Goal: Transaction & Acquisition: Purchase product/service

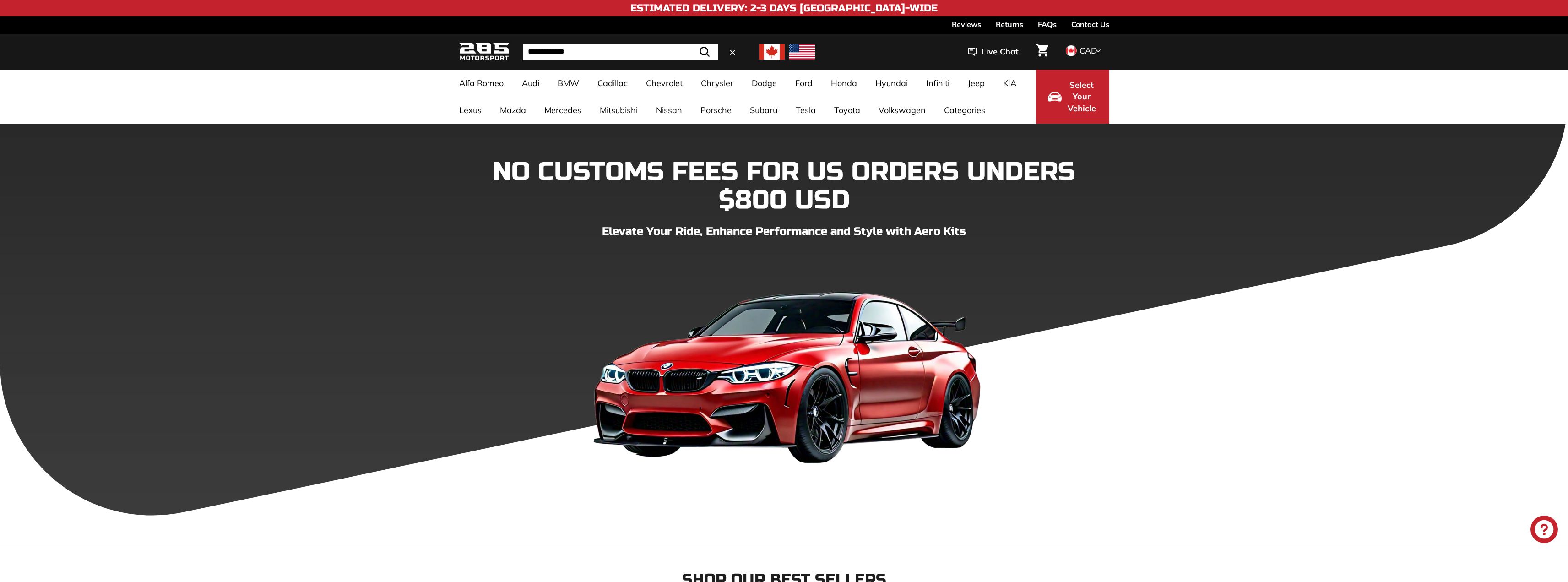
type input "**********"
click at [691, 44] on button ".cls-1{fill:none;stroke:#000;stroke-miterlimit:10;stroke-width:2px} Search" at bounding box center [704, 52] width 26 height 15
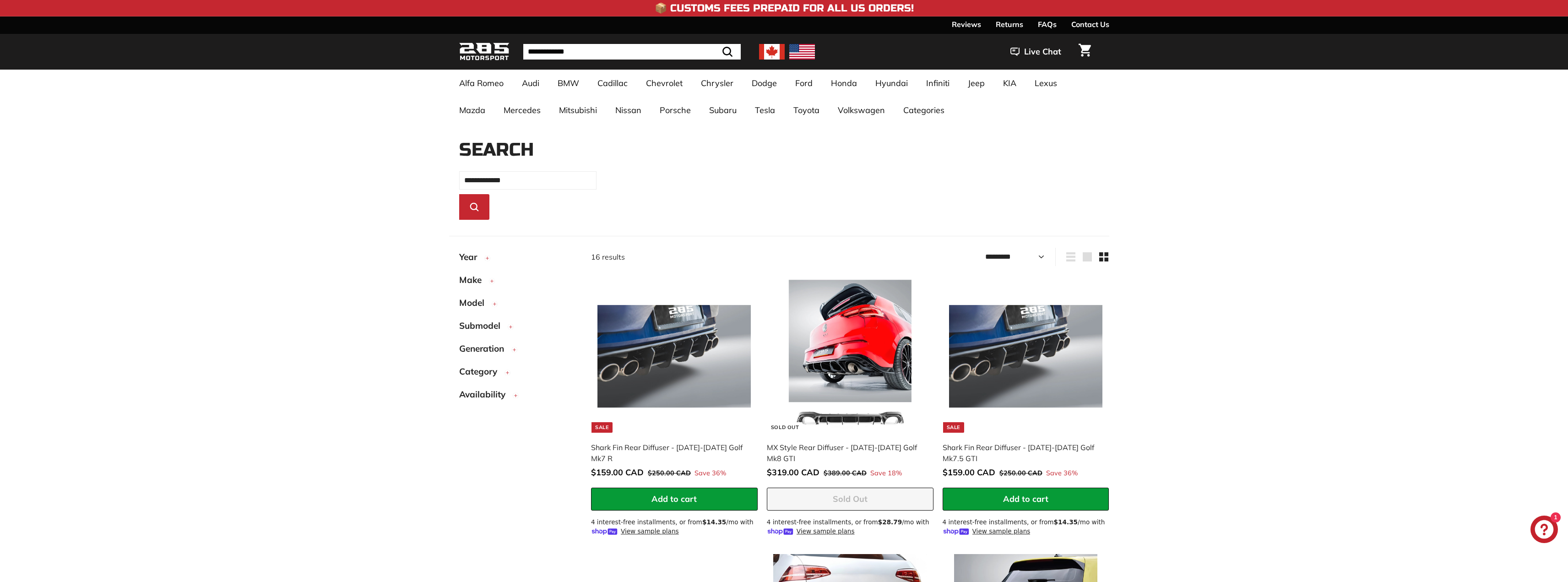
select select "*********"
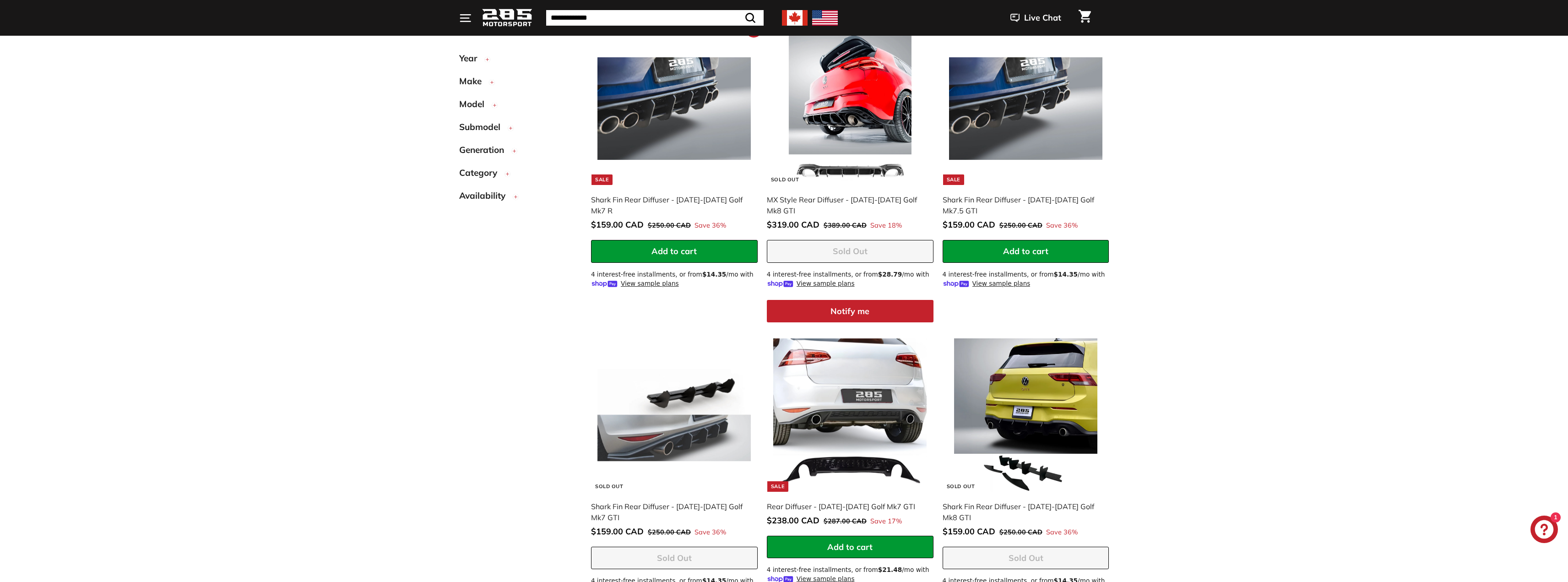
click at [673, 117] on img at bounding box center [674, 108] width 153 height 153
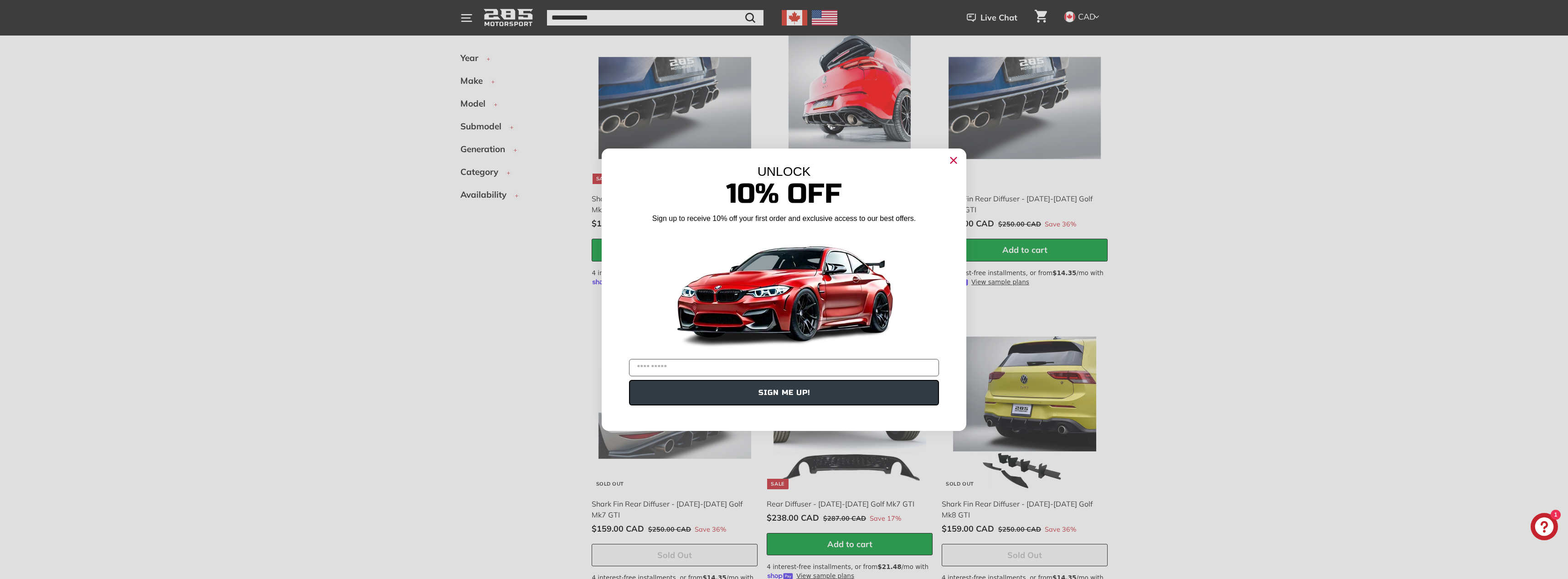
click at [953, 161] on icon "Close dialog" at bounding box center [953, 160] width 6 height 6
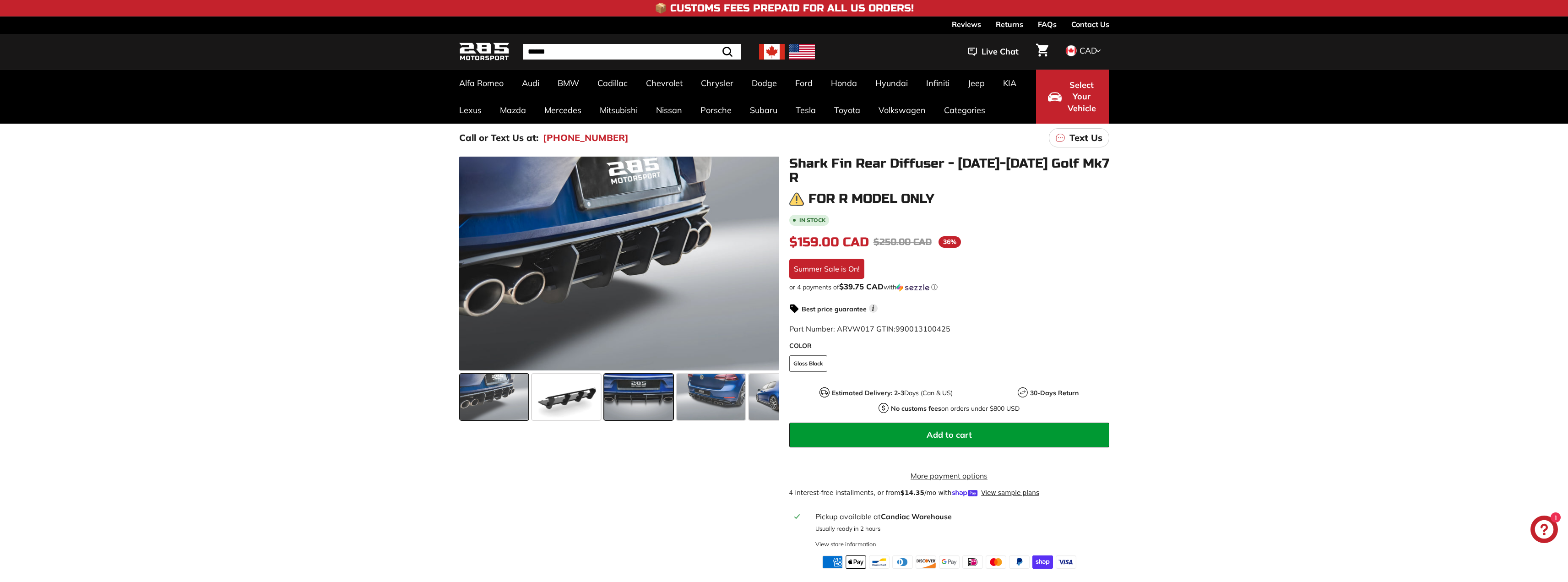
click at [630, 399] on span at bounding box center [638, 397] width 69 height 46
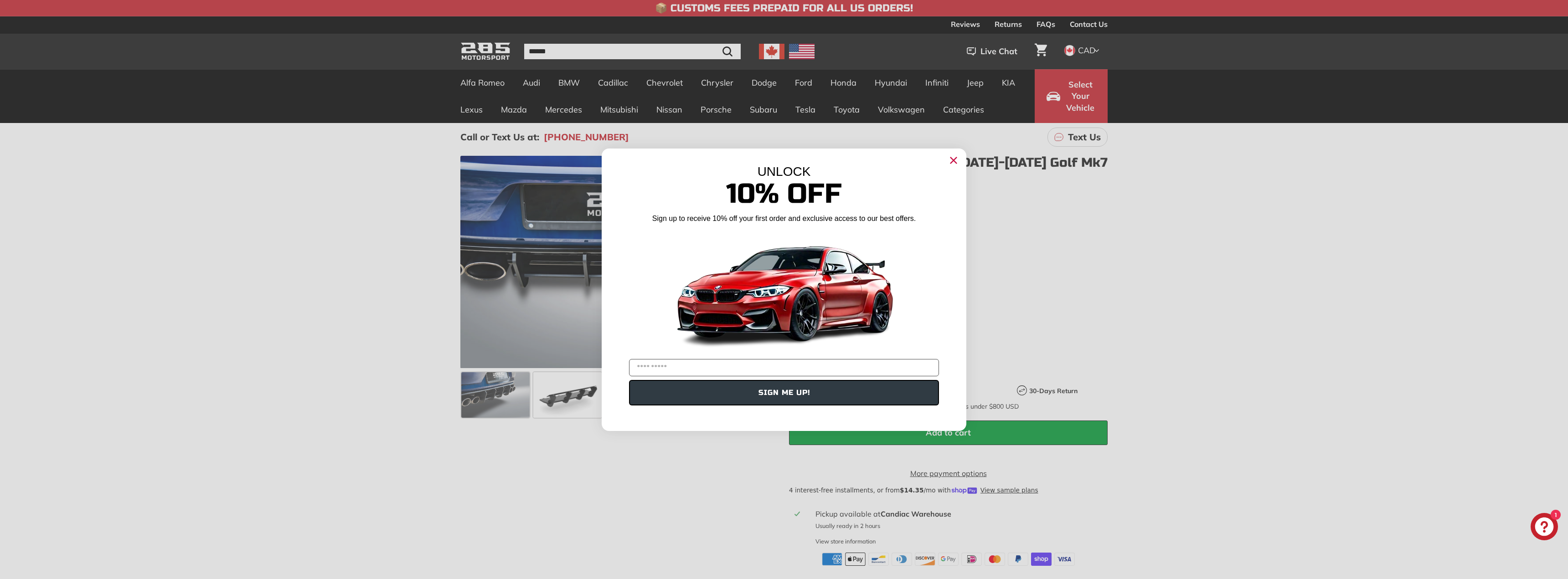
click at [954, 161] on icon "Close dialog" at bounding box center [953, 160] width 6 height 6
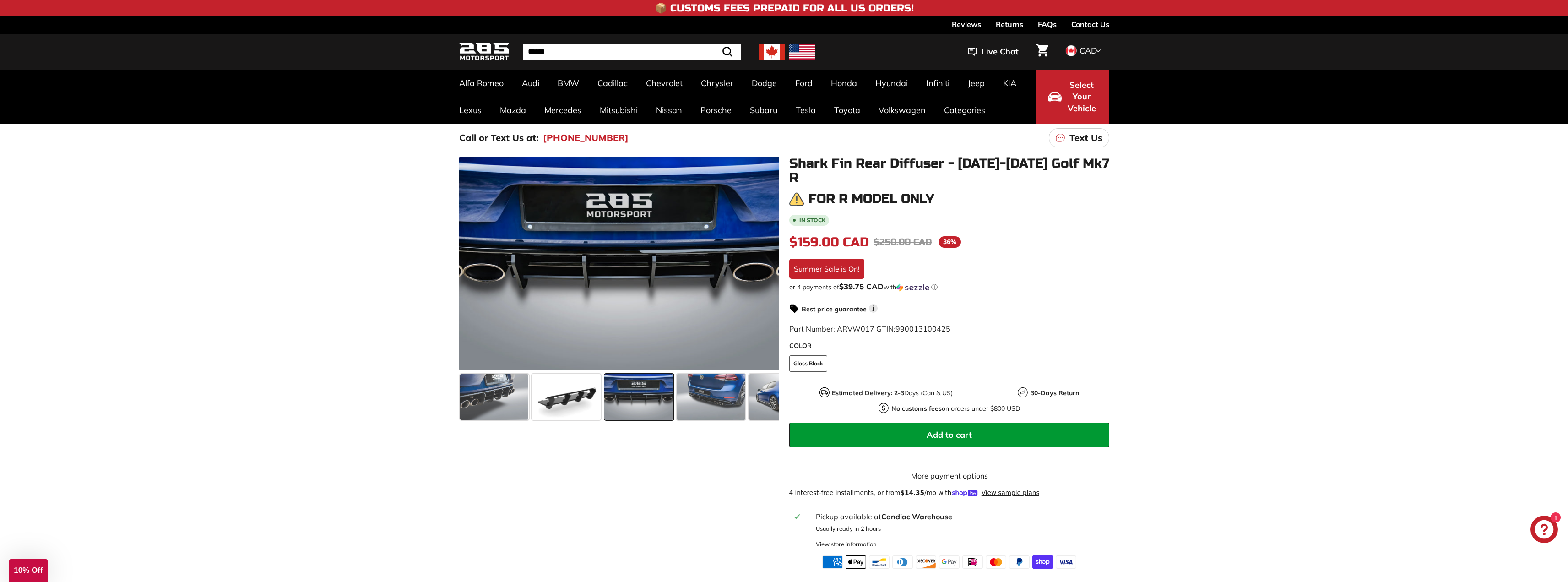
click at [639, 289] on div at bounding box center [619, 263] width 320 height 213
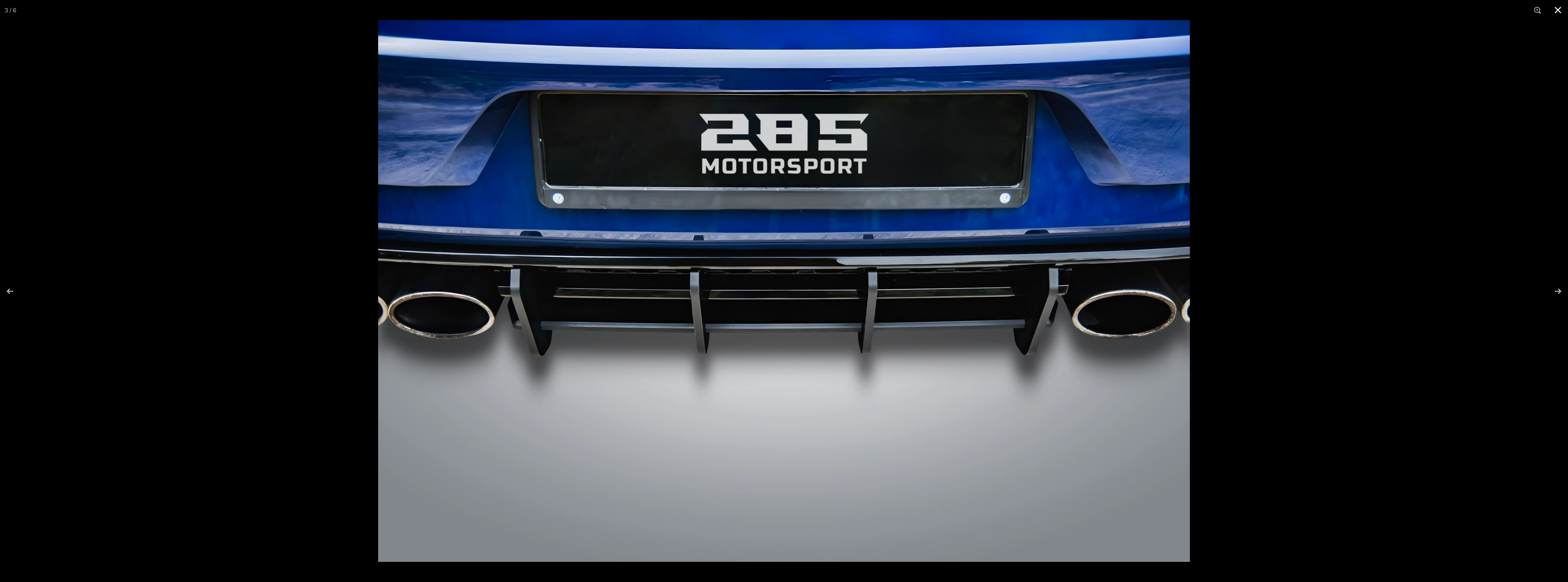
click at [1560, 11] on button at bounding box center [1558, 10] width 20 height 20
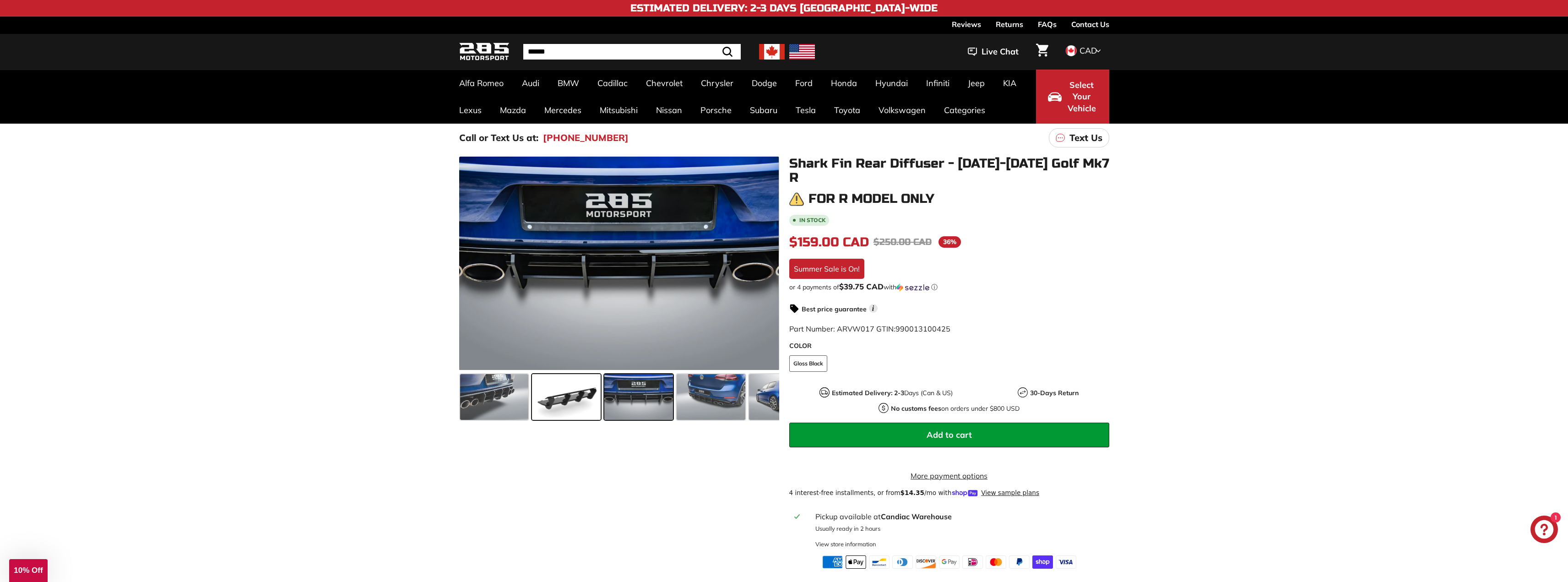
click at [555, 391] on span at bounding box center [566, 397] width 69 height 46
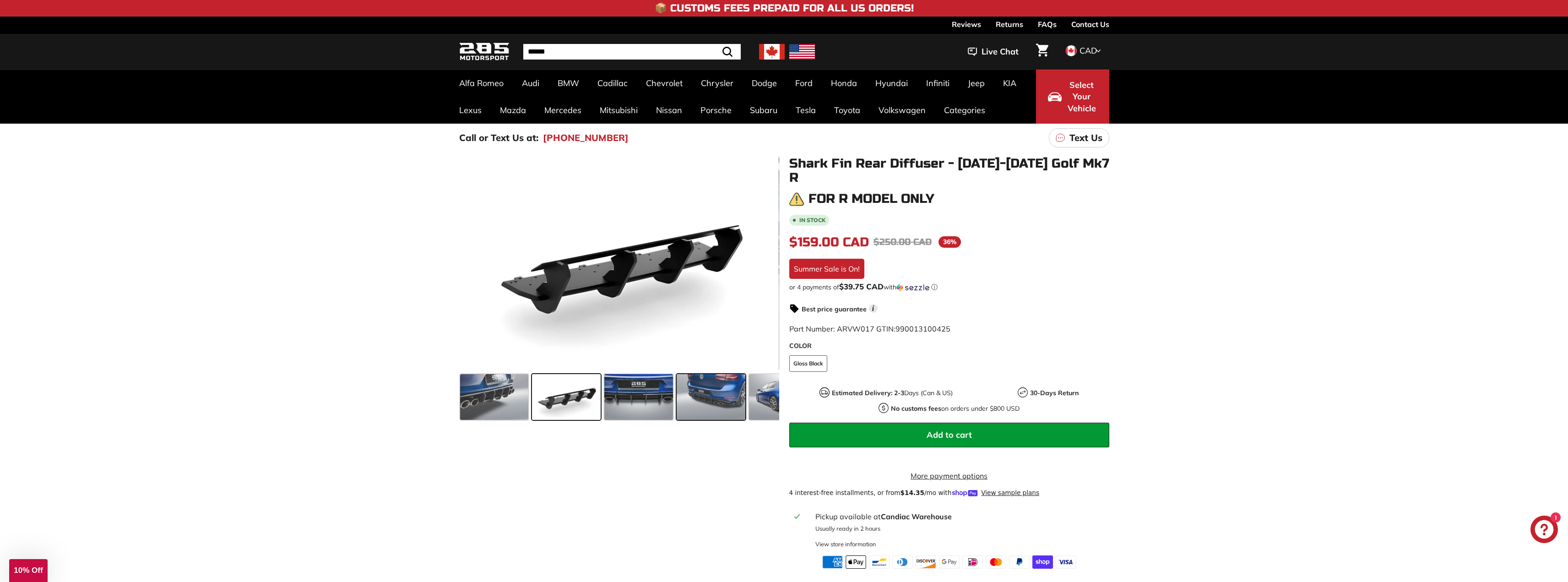
click at [728, 400] on span at bounding box center [710, 397] width 69 height 46
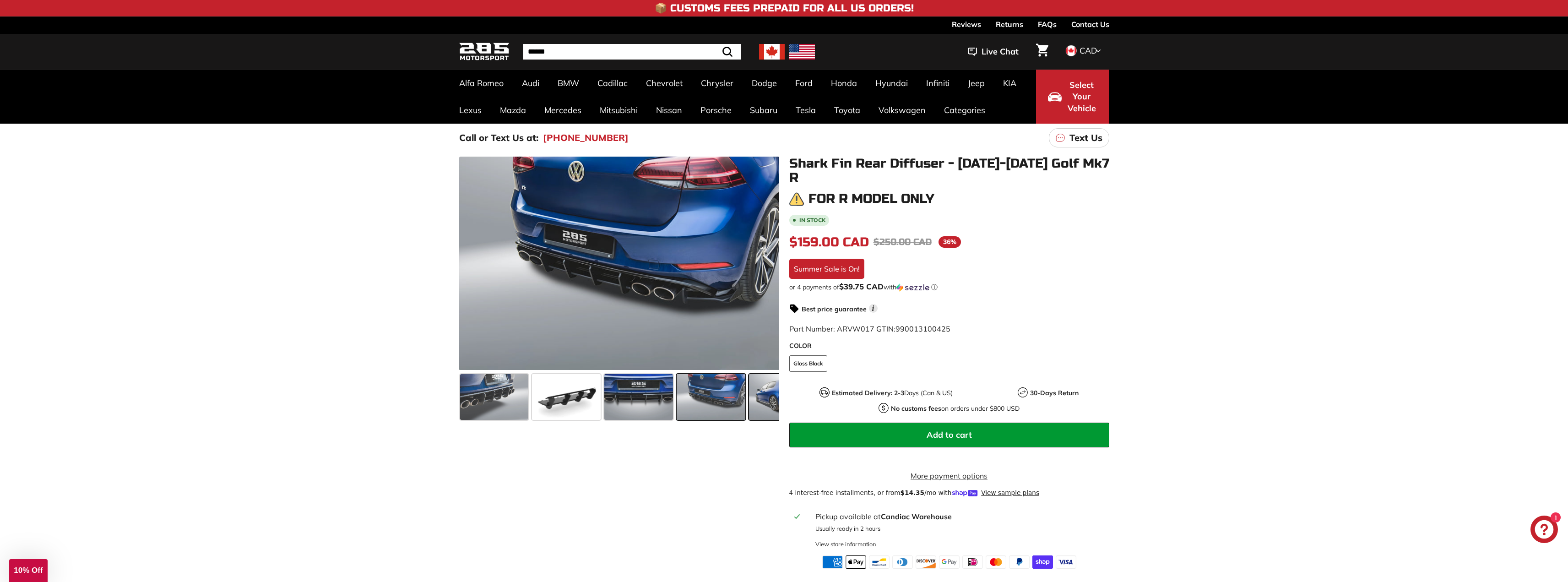
click at [765, 399] on span at bounding box center [782, 397] width 69 height 46
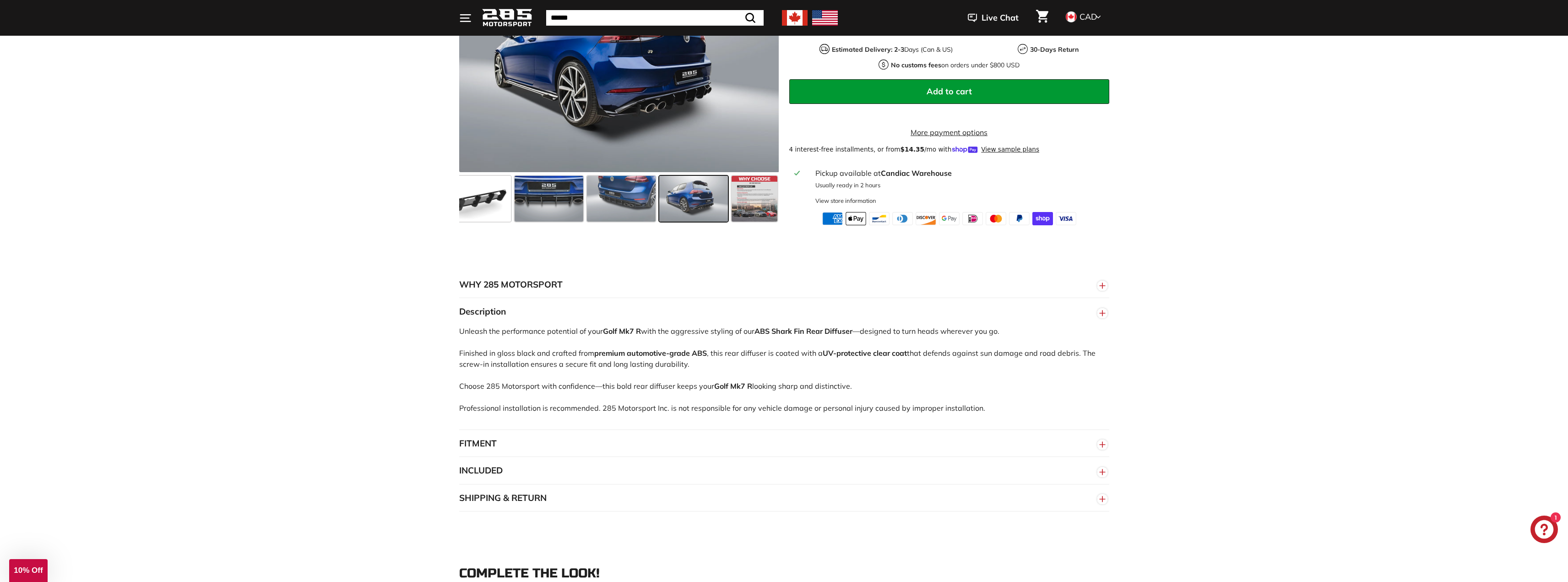
scroll to position [366, 0]
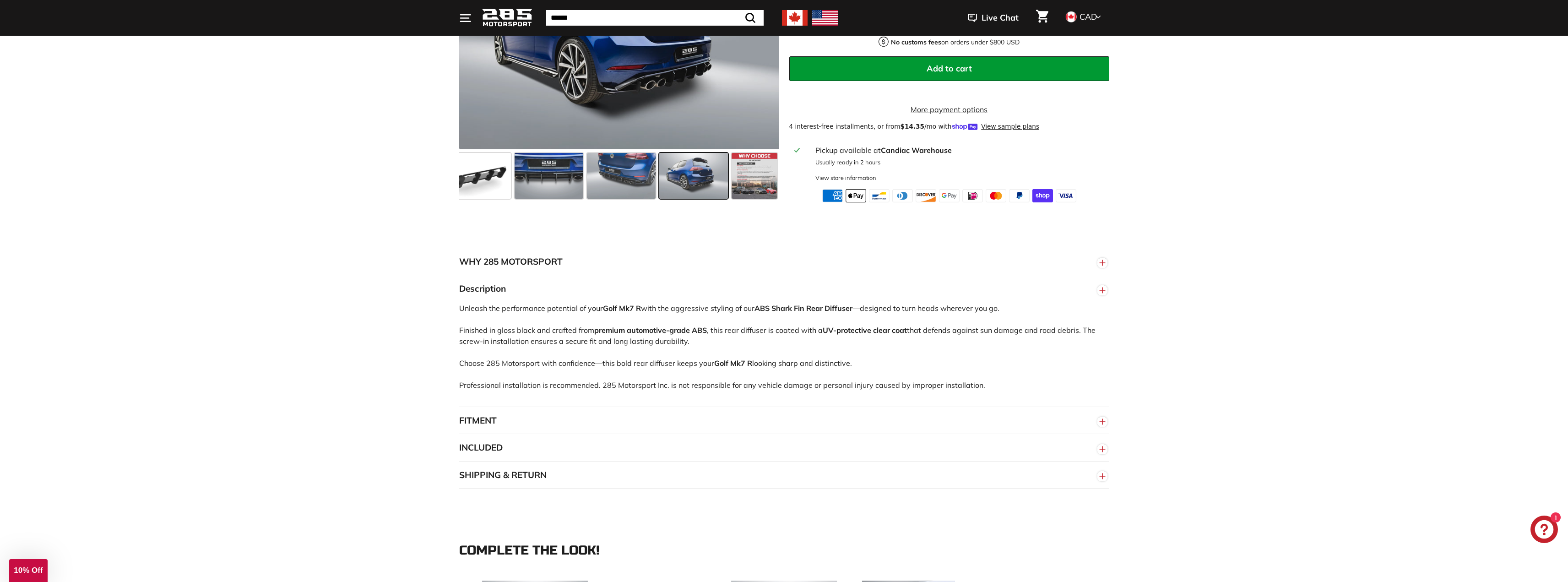
click at [566, 462] on button "SHIPPING & RETURN" at bounding box center [784, 475] width 650 height 27
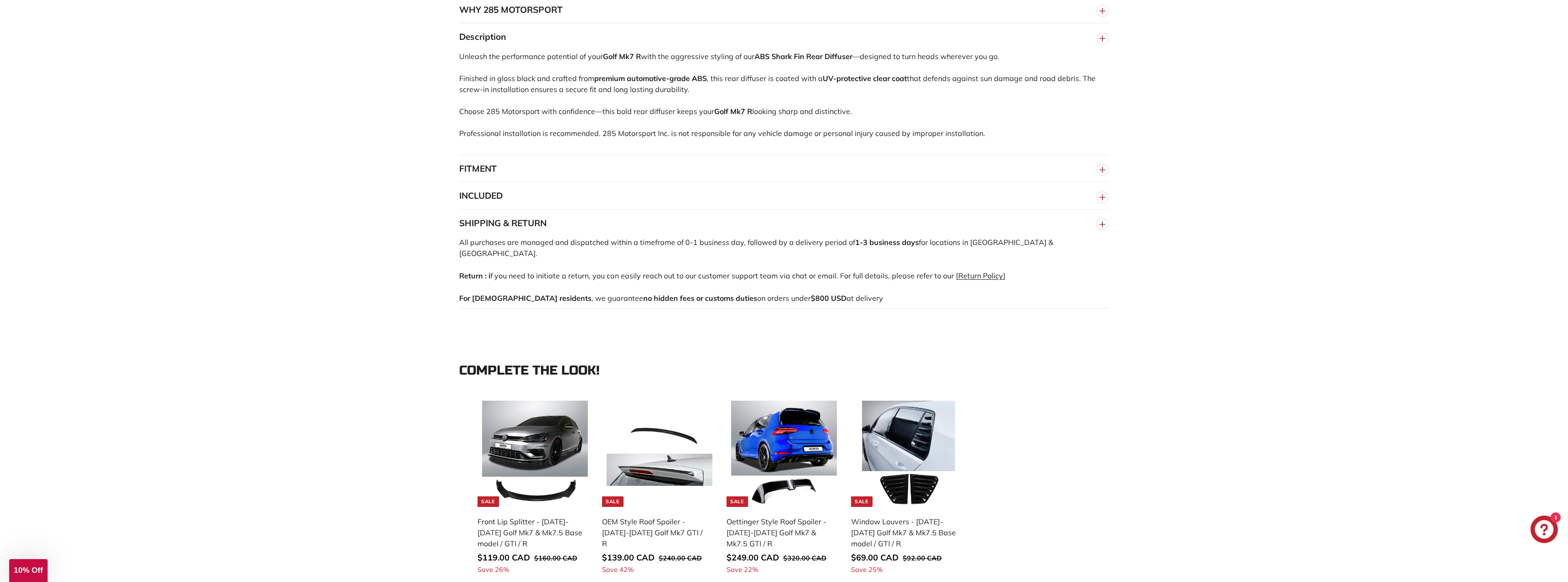
scroll to position [641, 0]
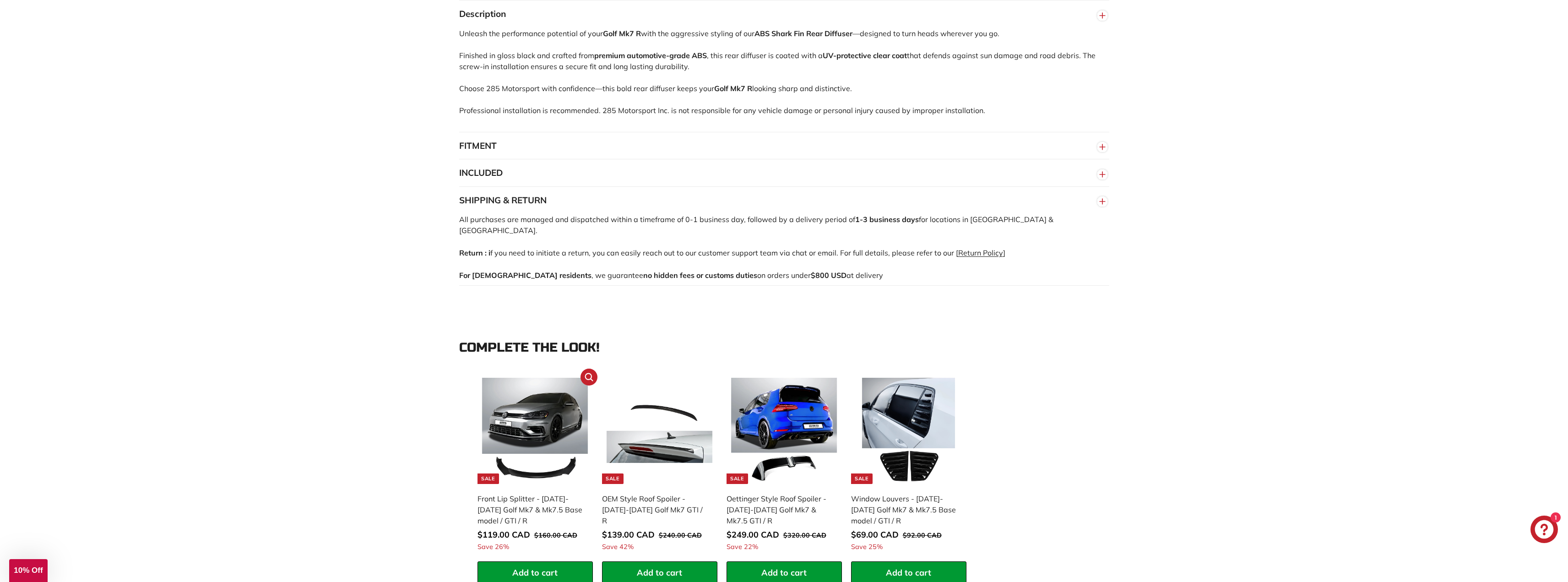
click at [511, 494] on div "Front Lip Splitter - [DATE]-[DATE] Golf Mk7 & Mk7.5 Base model / GTI / R" at bounding box center [530, 509] width 106 height 33
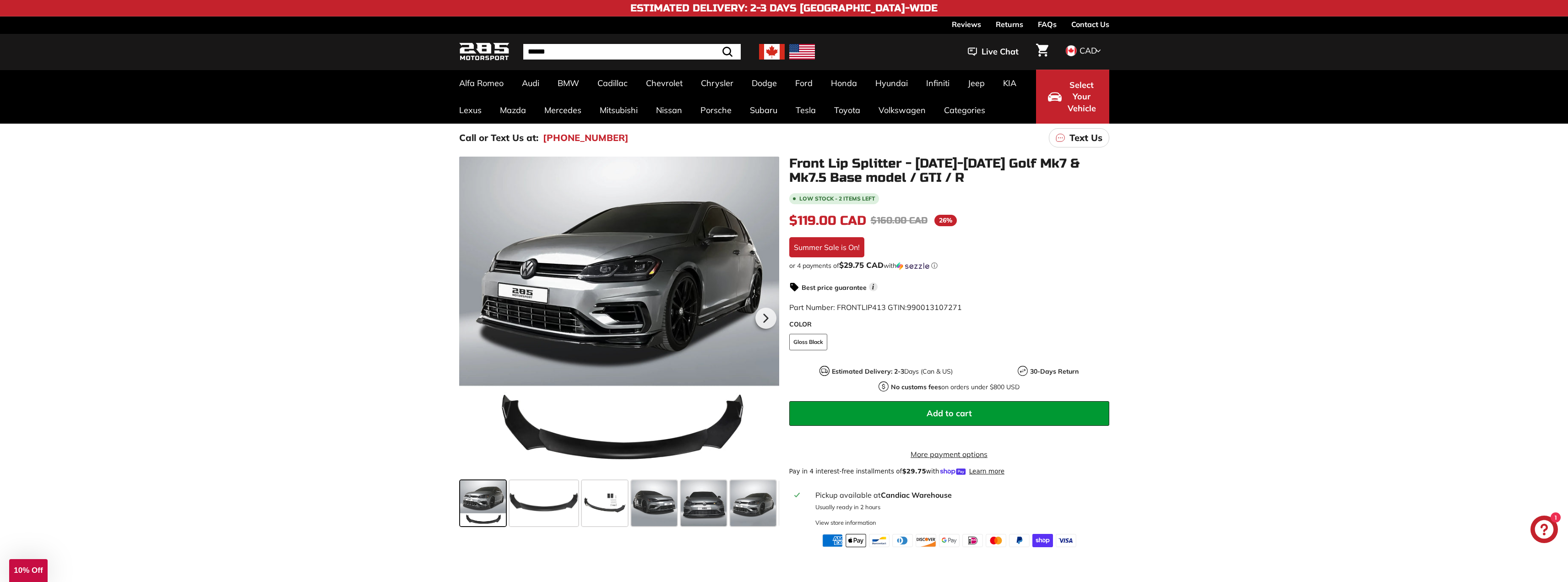
click at [337, 330] on div ".cls-1{fill:none;stroke:#000;stroke-miterlimit:10;stroke-width:2px} .cls-1{fill…" at bounding box center [784, 349] width 1568 height 396
